Goal: Find specific page/section: Find specific page/section

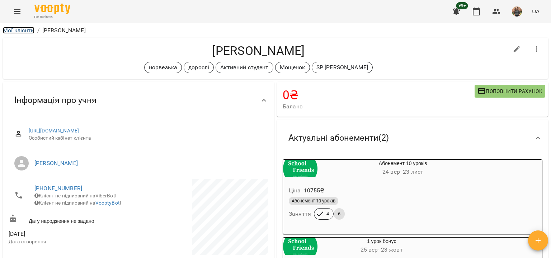
click at [27, 30] on link "Мої клієнти" at bounding box center [19, 30] width 32 height 7
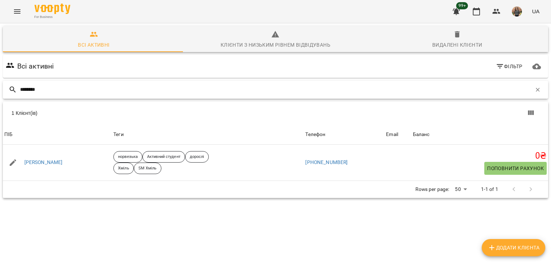
drag, startPoint x: 55, startPoint y: 91, endPoint x: 0, endPoint y: 95, distance: 54.6
click at [0, 95] on div "Всі активні Клієнти з низьким рівнем відвідувань Видалені клієнти Всі активні Ф…" at bounding box center [276, 137] width 554 height 231
type input "******"
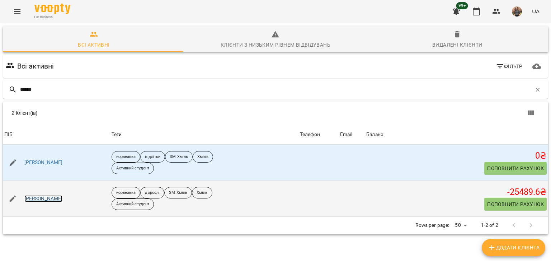
click at [39, 198] on link "Клочко Юлія" at bounding box center [43, 198] width 38 height 7
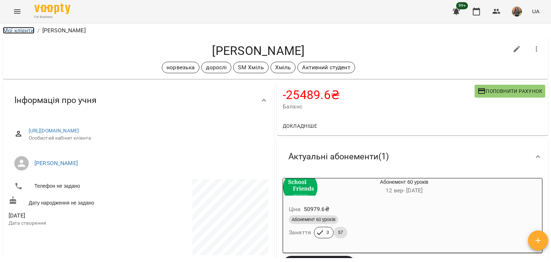
click at [30, 29] on link "Мої клієнти" at bounding box center [19, 30] width 32 height 7
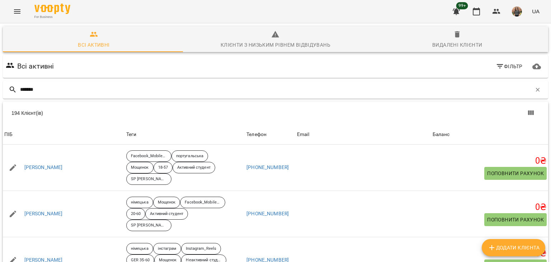
type input "*******"
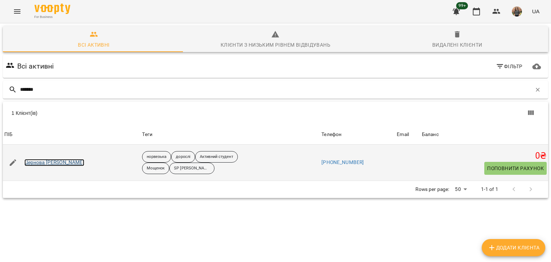
click at [31, 164] on link "Цернова Світлана" at bounding box center [54, 162] width 60 height 7
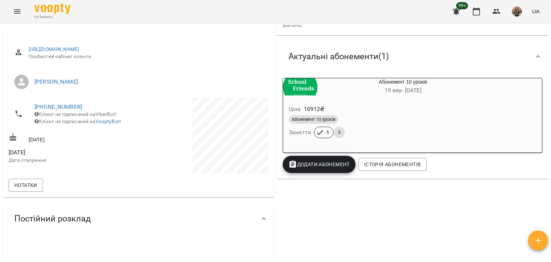
scroll to position [36, 0]
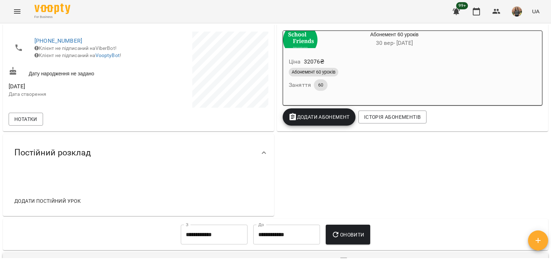
scroll to position [10, 0]
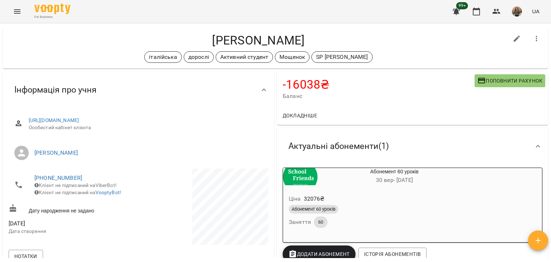
click at [22, 15] on button "Menu" at bounding box center [17, 11] width 17 height 17
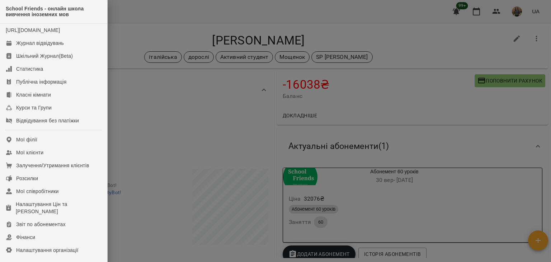
click at [129, 19] on div at bounding box center [275, 131] width 551 height 262
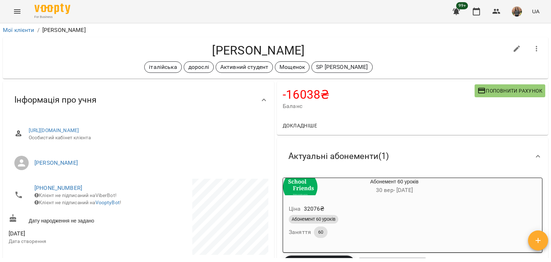
scroll to position [0, 0]
click at [13, 28] on link "Мої клієнти" at bounding box center [19, 30] width 32 height 7
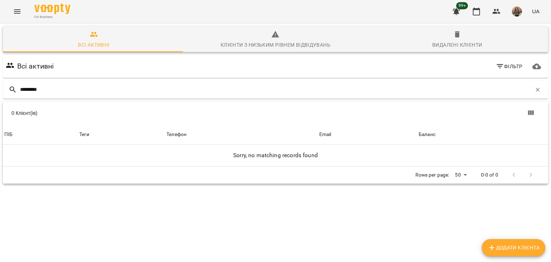
type input "*********"
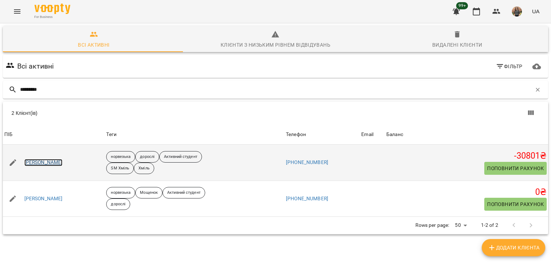
click at [49, 164] on link "[PERSON_NAME]" at bounding box center [43, 162] width 38 height 7
